Goal: Task Accomplishment & Management: Use online tool/utility

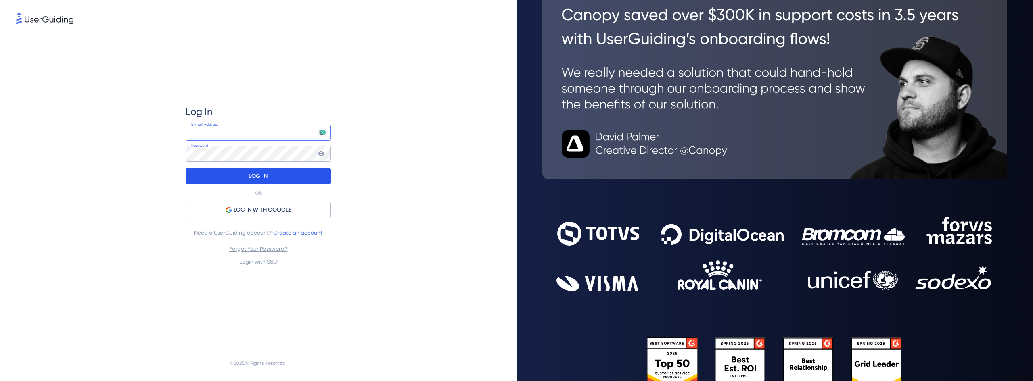
type input "[EMAIL_ADDRESS][DOMAIN_NAME]"
click at [246, 177] on div "LOG IN" at bounding box center [258, 176] width 145 height 16
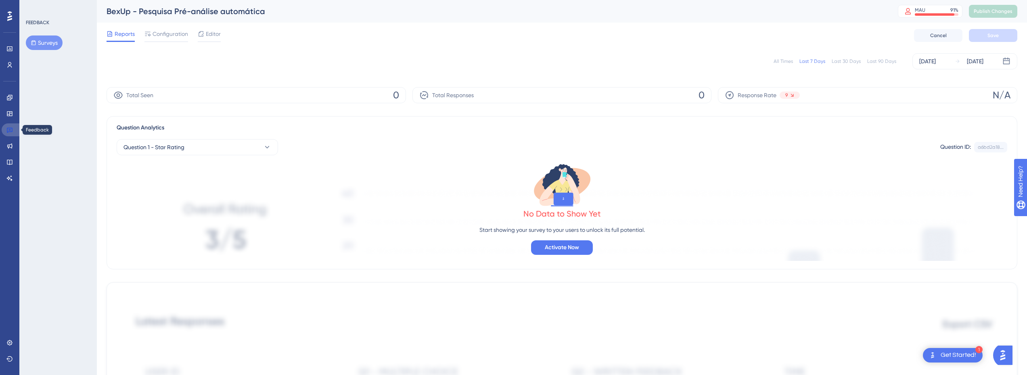
click at [9, 129] on icon at bounding box center [10, 130] width 6 height 5
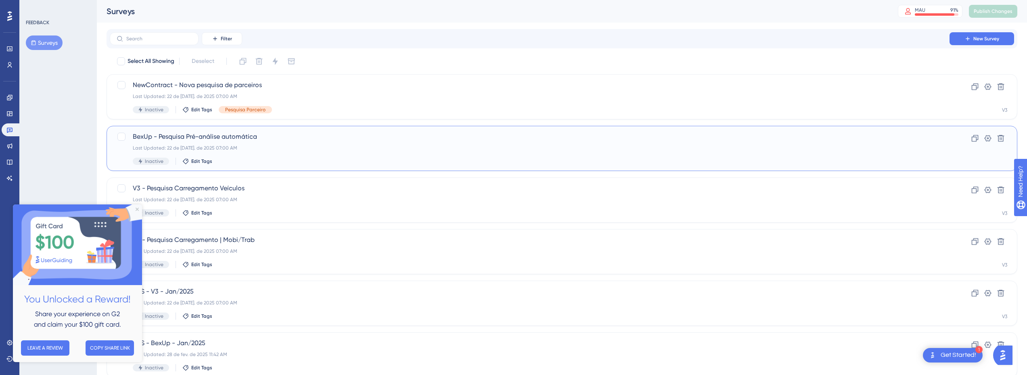
click at [242, 144] on div "BexUp - Pesquisa Pré-análise automática Last Updated: 22 de [DATE]. de 2025 07:…" at bounding box center [530, 148] width 794 height 33
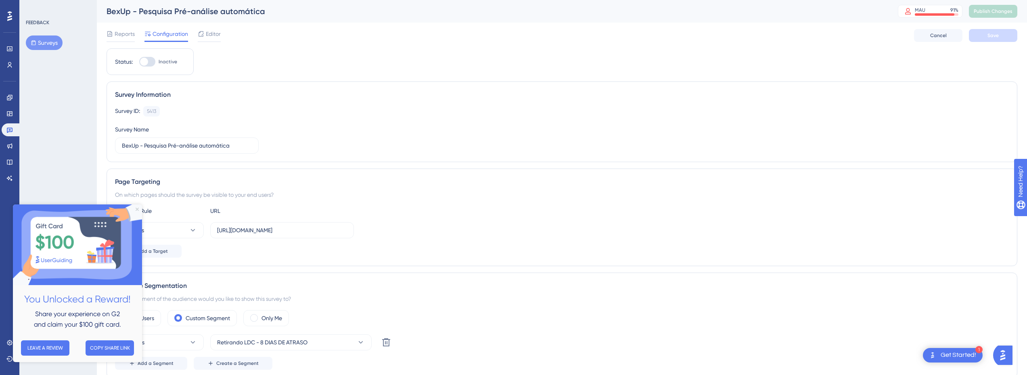
click at [137, 208] on icon "Close Preview" at bounding box center [137, 209] width 3 height 3
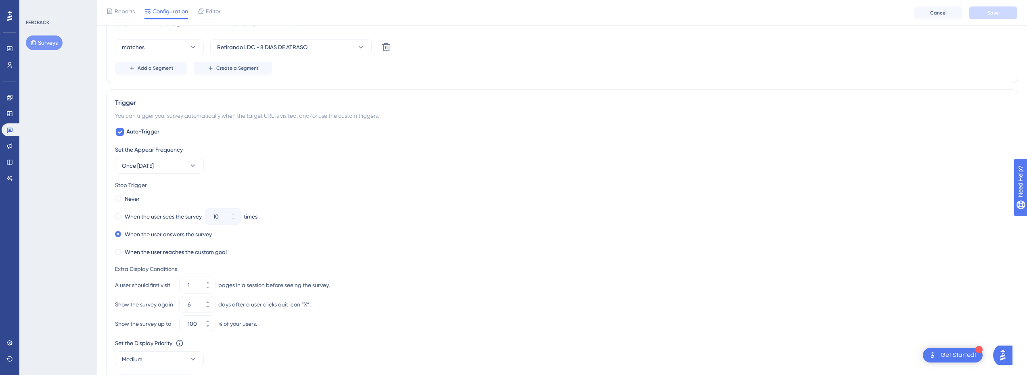
scroll to position [230, 0]
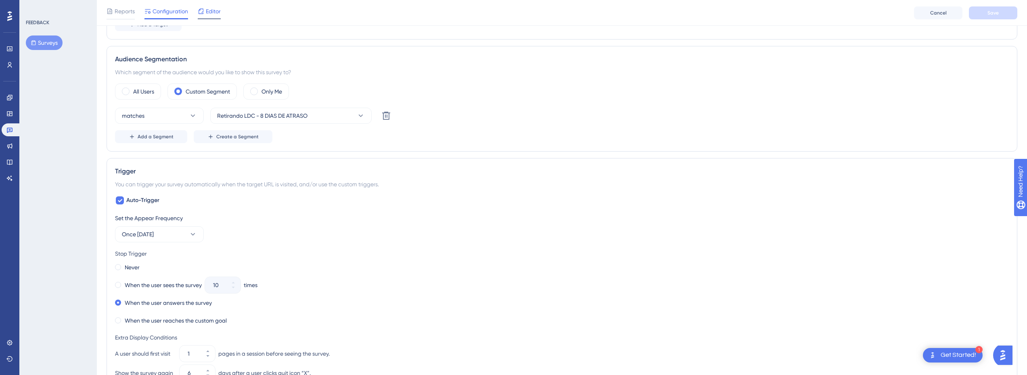
click at [211, 14] on span "Editor" at bounding box center [213, 11] width 15 height 10
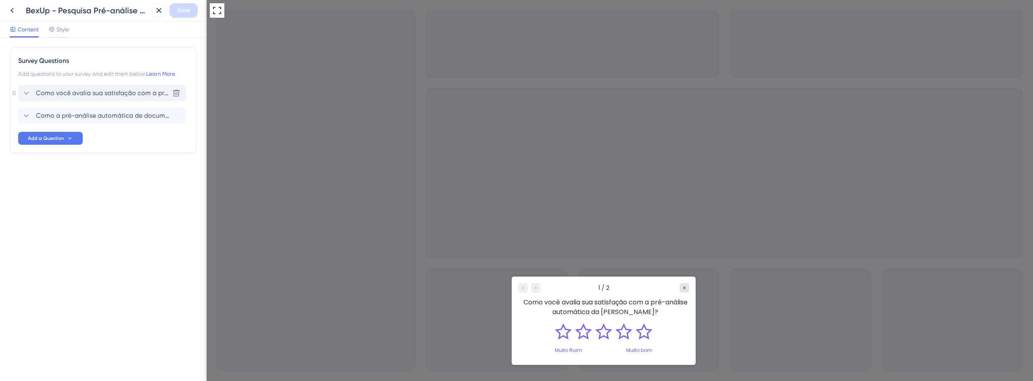
click at [82, 90] on span "Como você avalia sua satisfação com a pré-análise automática da [PERSON_NAME]?" at bounding box center [102, 93] width 133 height 10
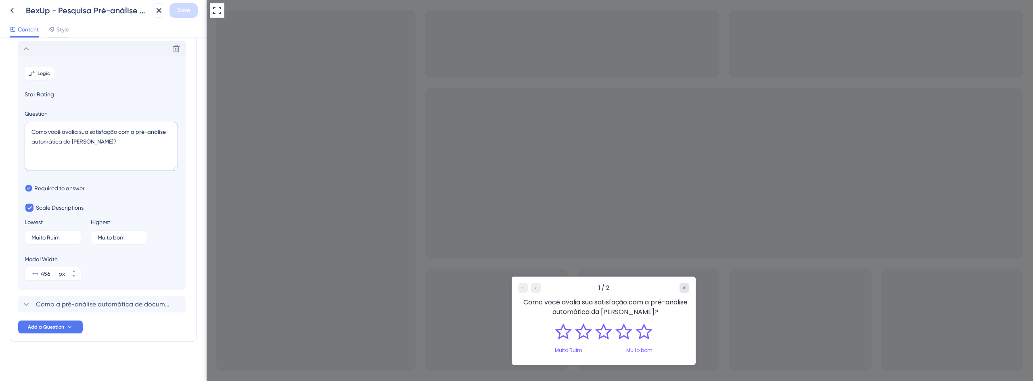
scroll to position [47, 0]
click at [114, 303] on span "Como a pré-análise automática de documentos tem ajudado na sua rotina?" at bounding box center [102, 302] width 133 height 10
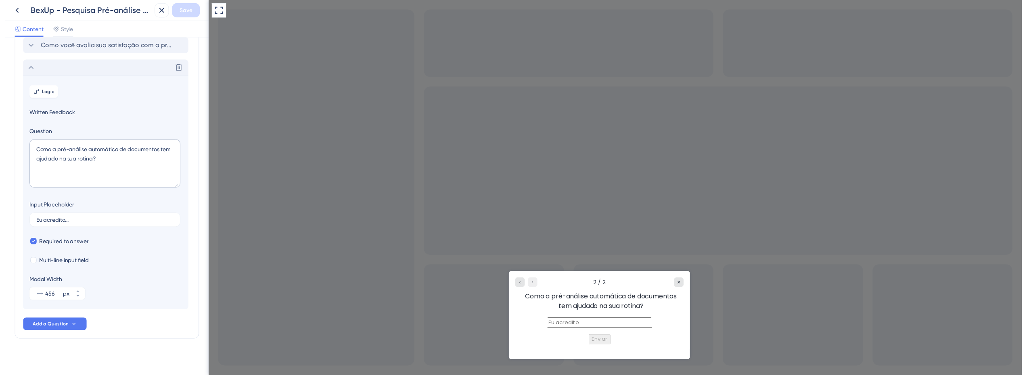
scroll to position [52, 0]
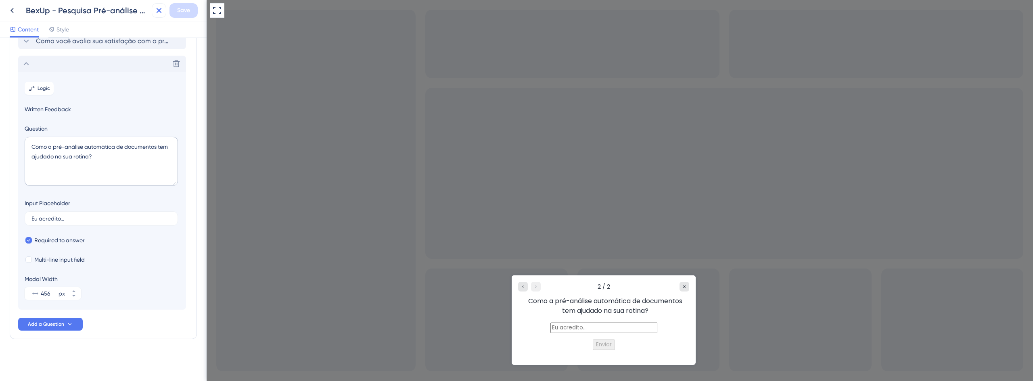
click at [161, 11] on icon at bounding box center [159, 11] width 10 height 10
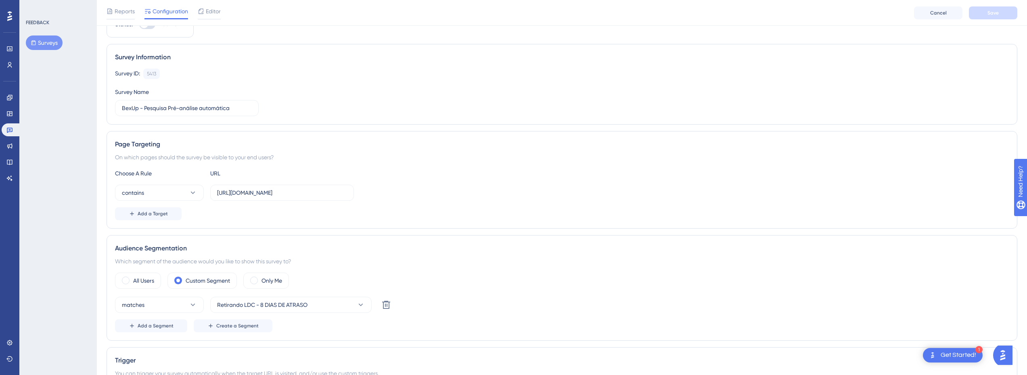
scroll to position [40, 0]
click at [8, 131] on icon at bounding box center [9, 130] width 6 height 6
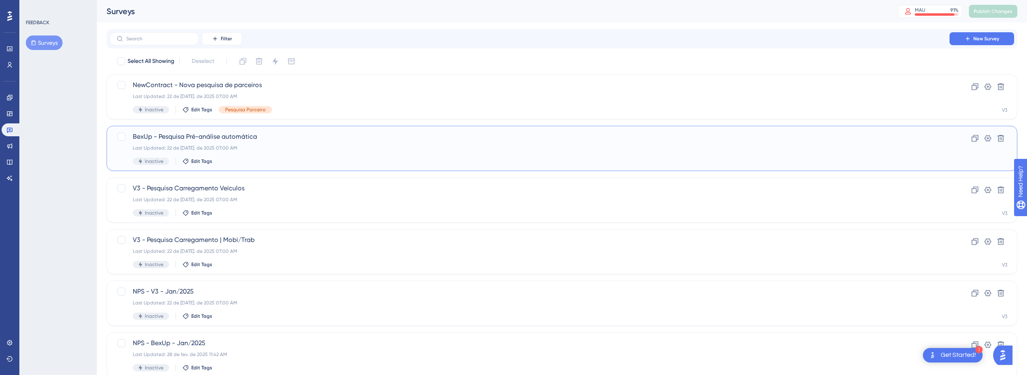
click at [197, 138] on span "BexUp - Pesquisa Pré-análise automática" at bounding box center [530, 137] width 794 height 10
